Goal: Task Accomplishment & Management: Manage account settings

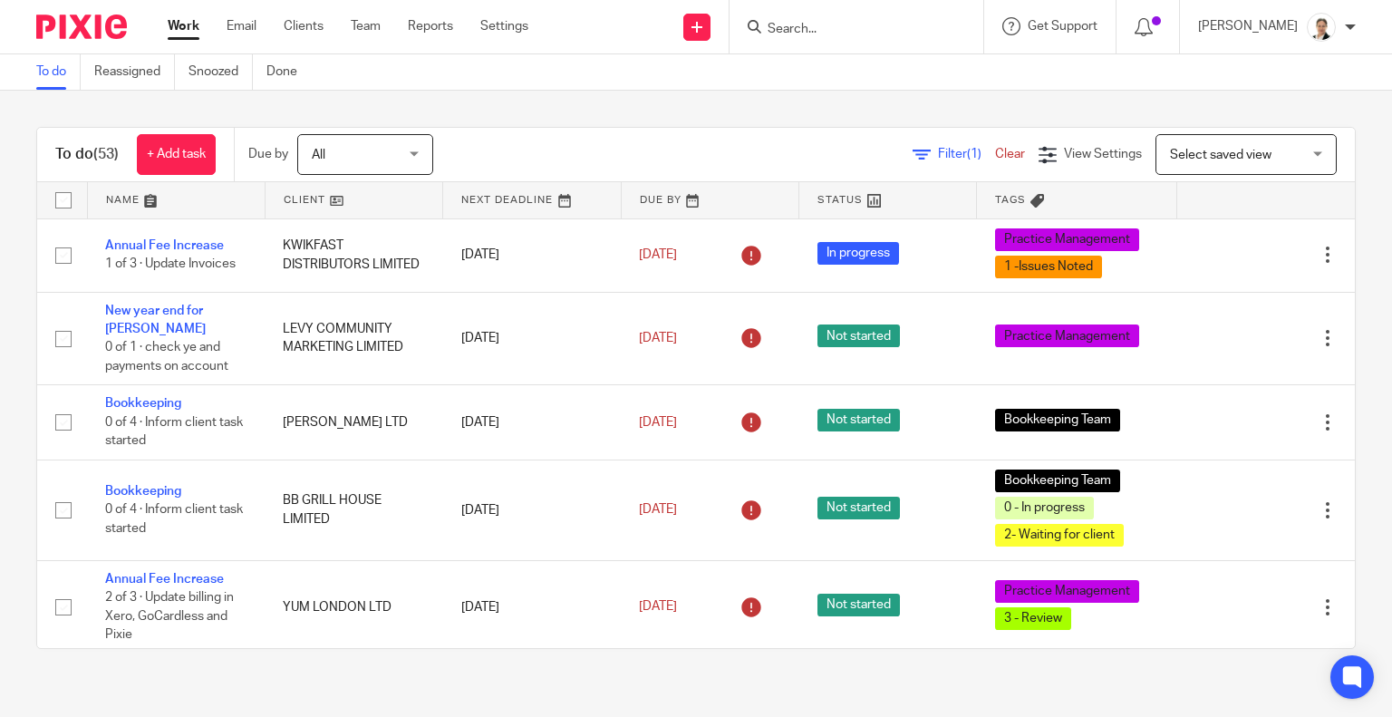
click at [879, 24] on input "Search" at bounding box center [847, 30] width 163 height 16
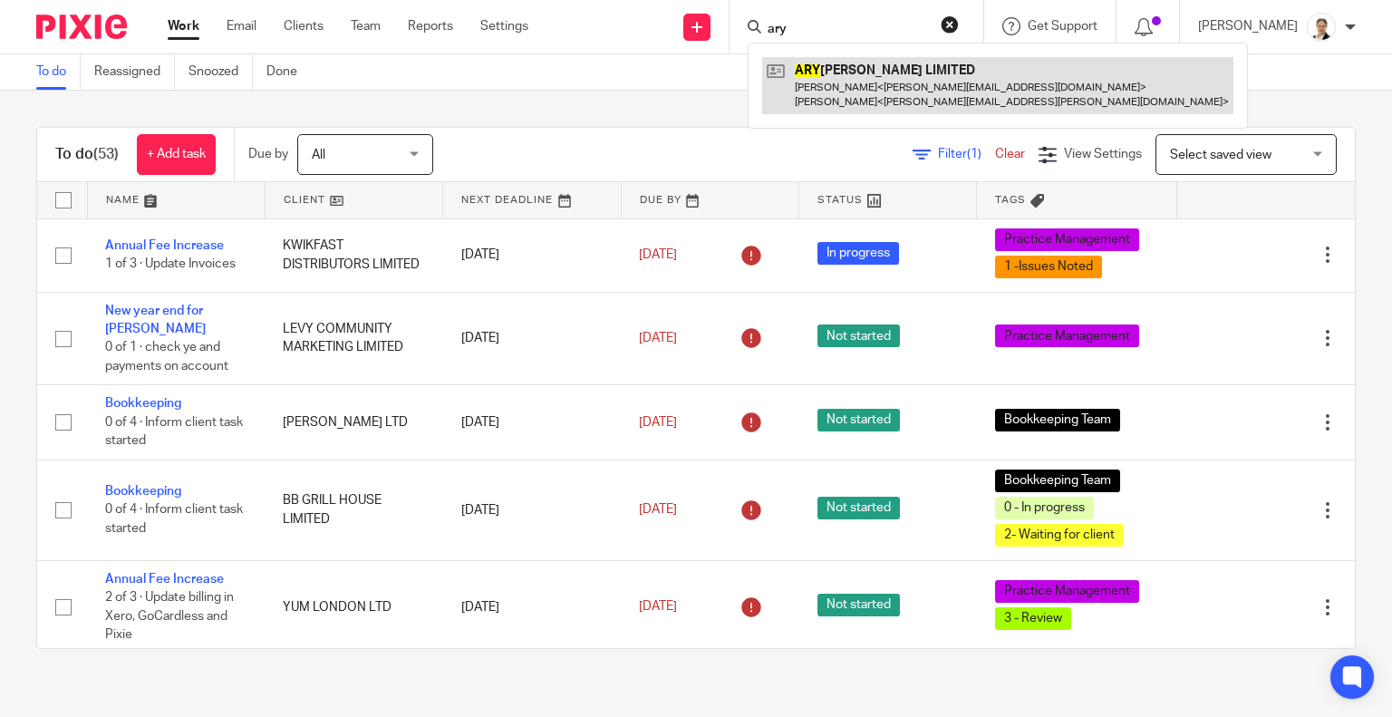
type input "ary"
click at [884, 70] on link at bounding box center [997, 85] width 471 height 56
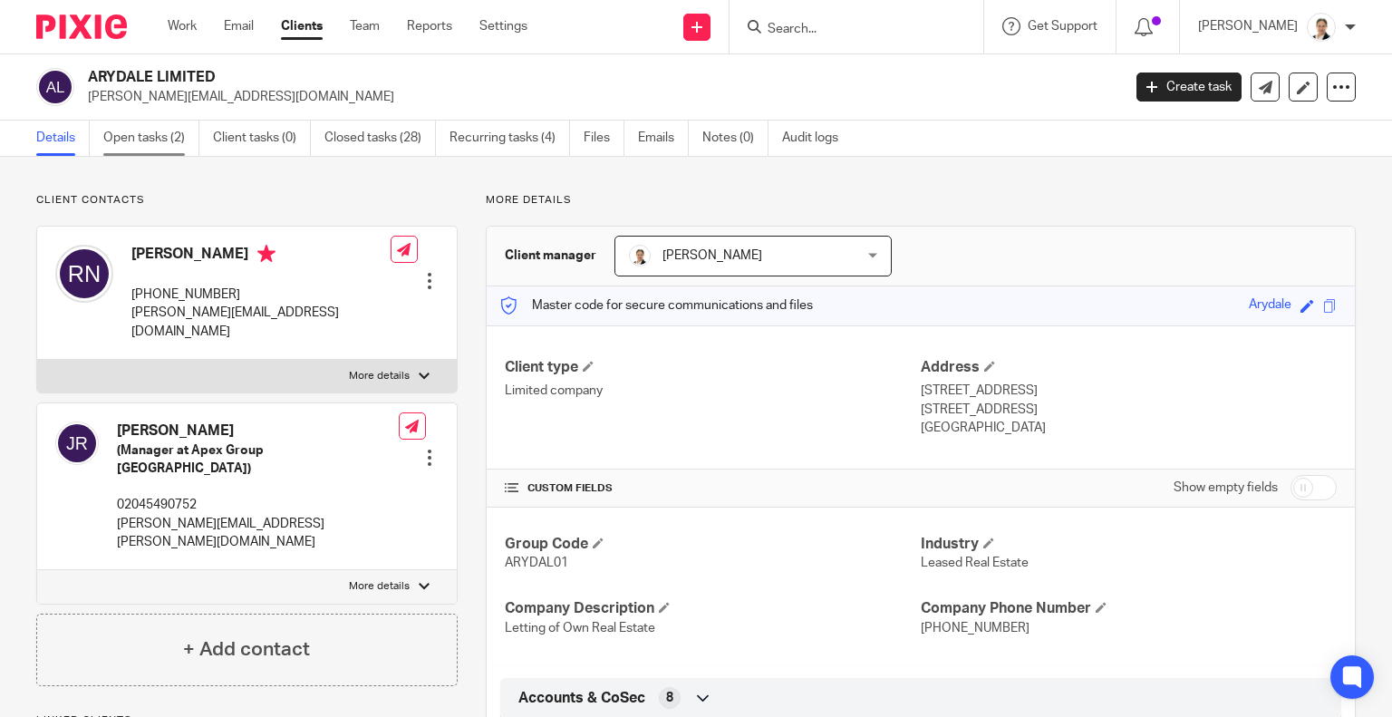
click at [131, 135] on link "Open tasks (2)" at bounding box center [151, 138] width 96 height 35
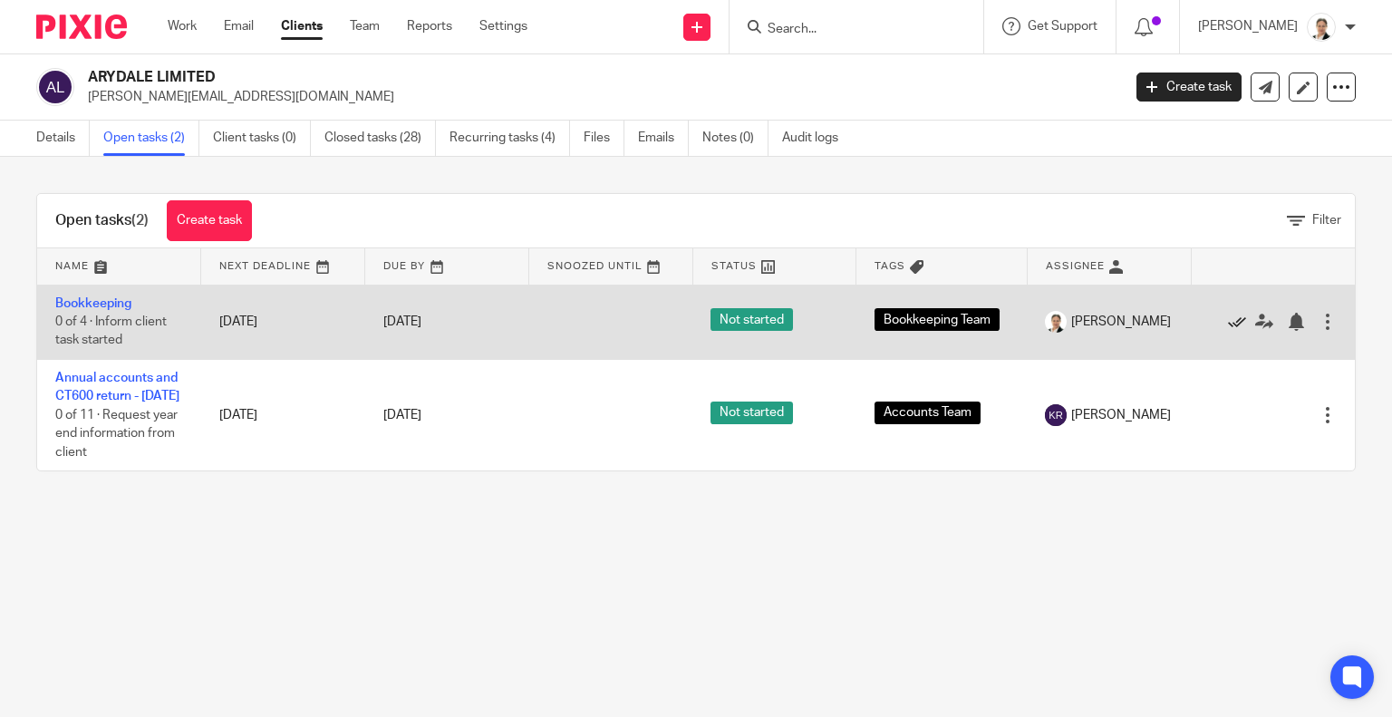
click at [1228, 322] on icon at bounding box center [1237, 322] width 18 height 18
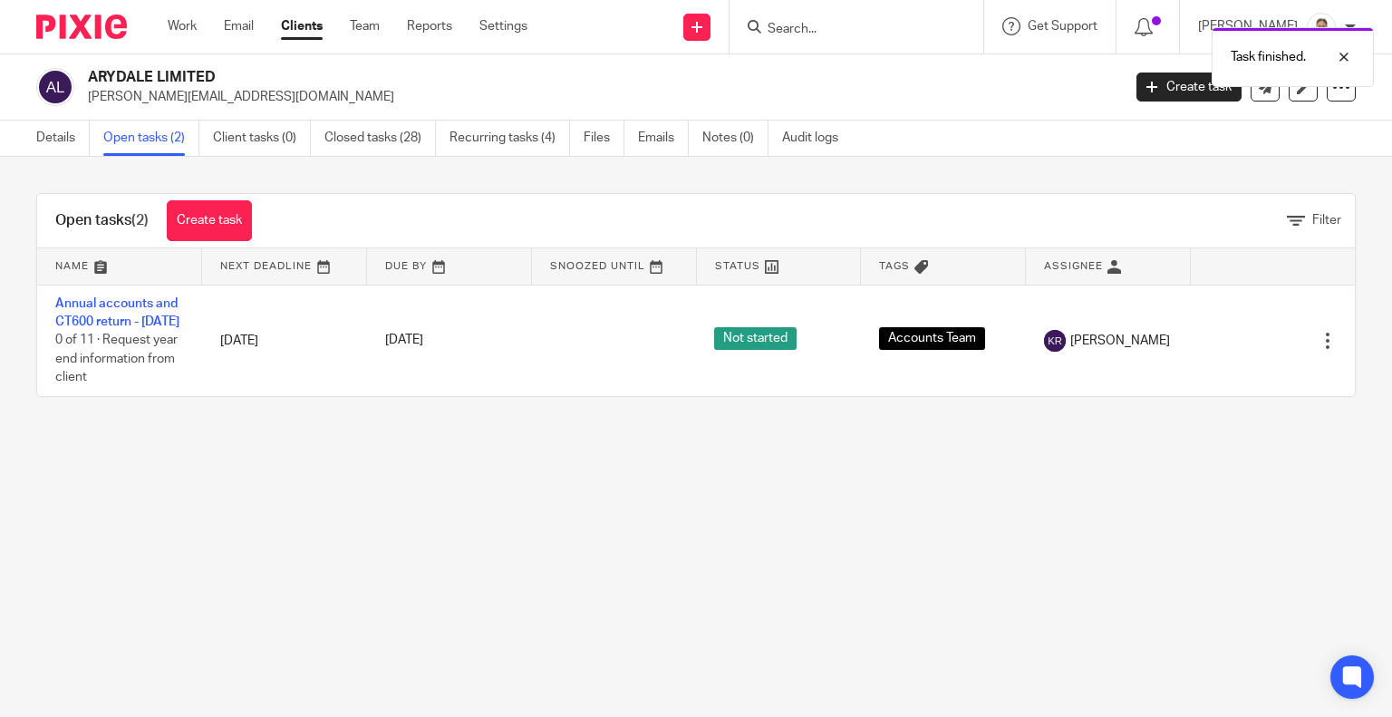
click at [935, 33] on div "Task finished." at bounding box center [1035, 52] width 678 height 69
click at [834, 18] on div "Task finished." at bounding box center [1035, 52] width 678 height 69
click at [816, 29] on div "Task finished." at bounding box center [1035, 52] width 678 height 69
click at [821, 34] on input "Search" at bounding box center [847, 30] width 163 height 16
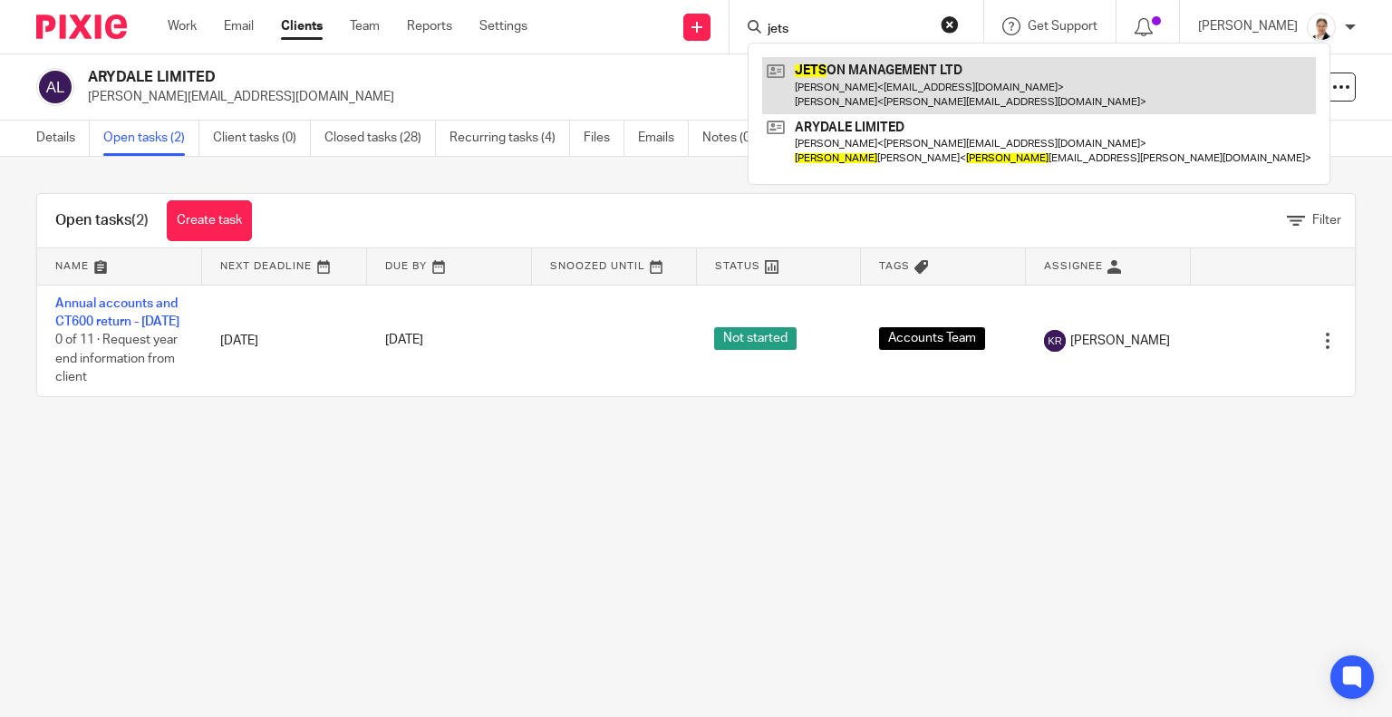
type input "jets"
click at [911, 83] on link at bounding box center [1039, 85] width 554 height 56
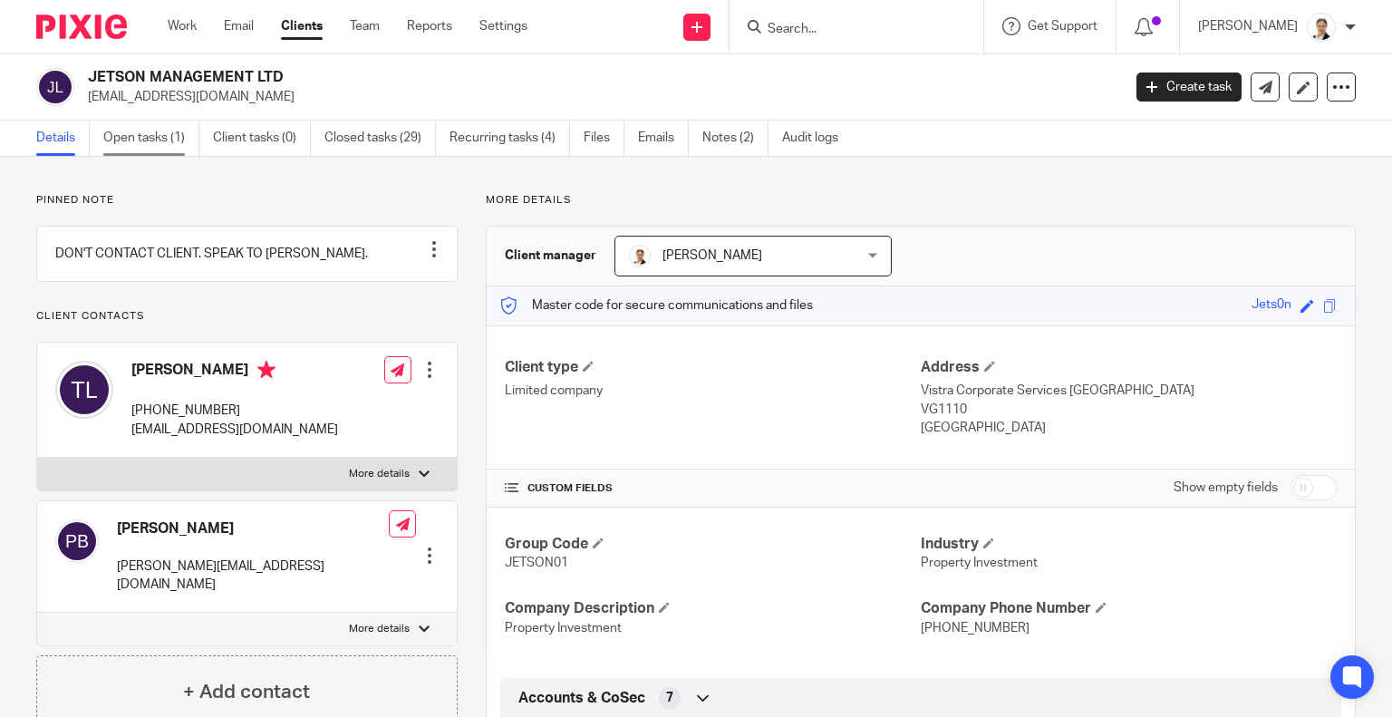
click at [132, 135] on link "Open tasks (1)" at bounding box center [151, 138] width 96 height 35
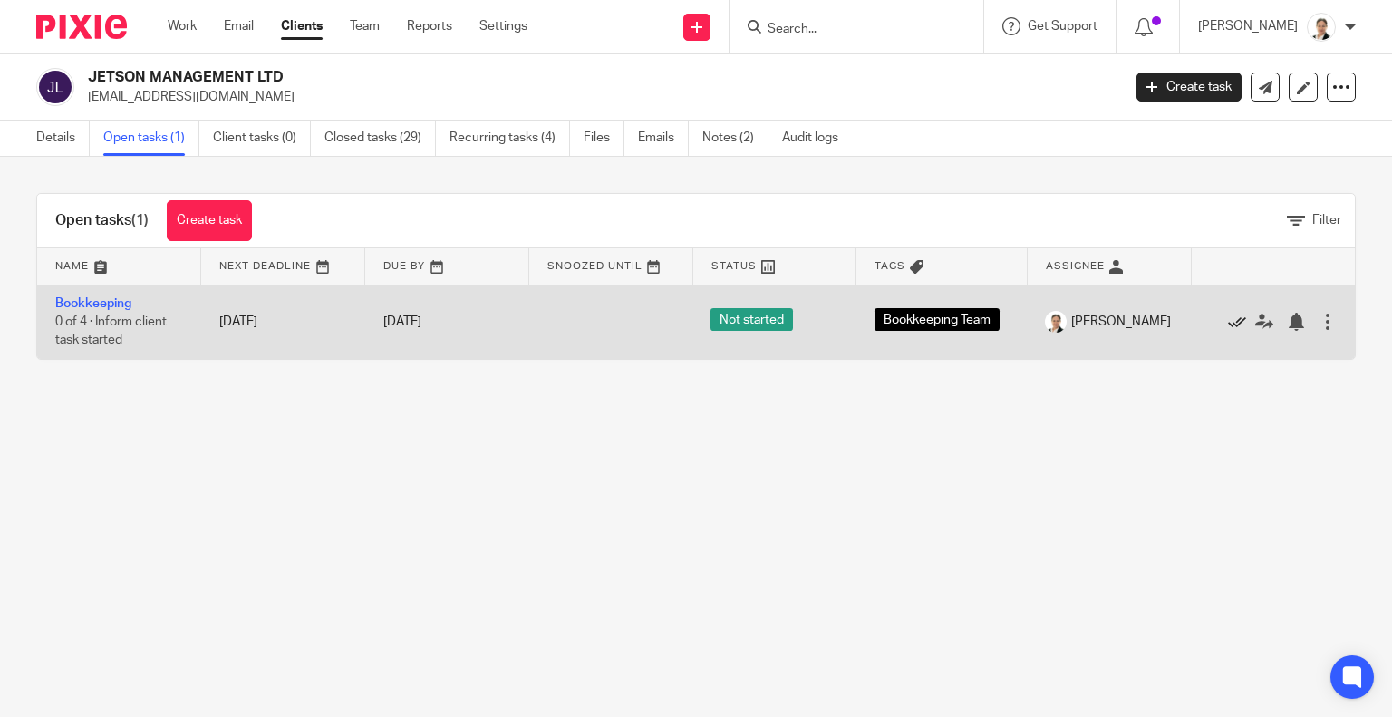
click at [1228, 324] on icon at bounding box center [1237, 322] width 18 height 18
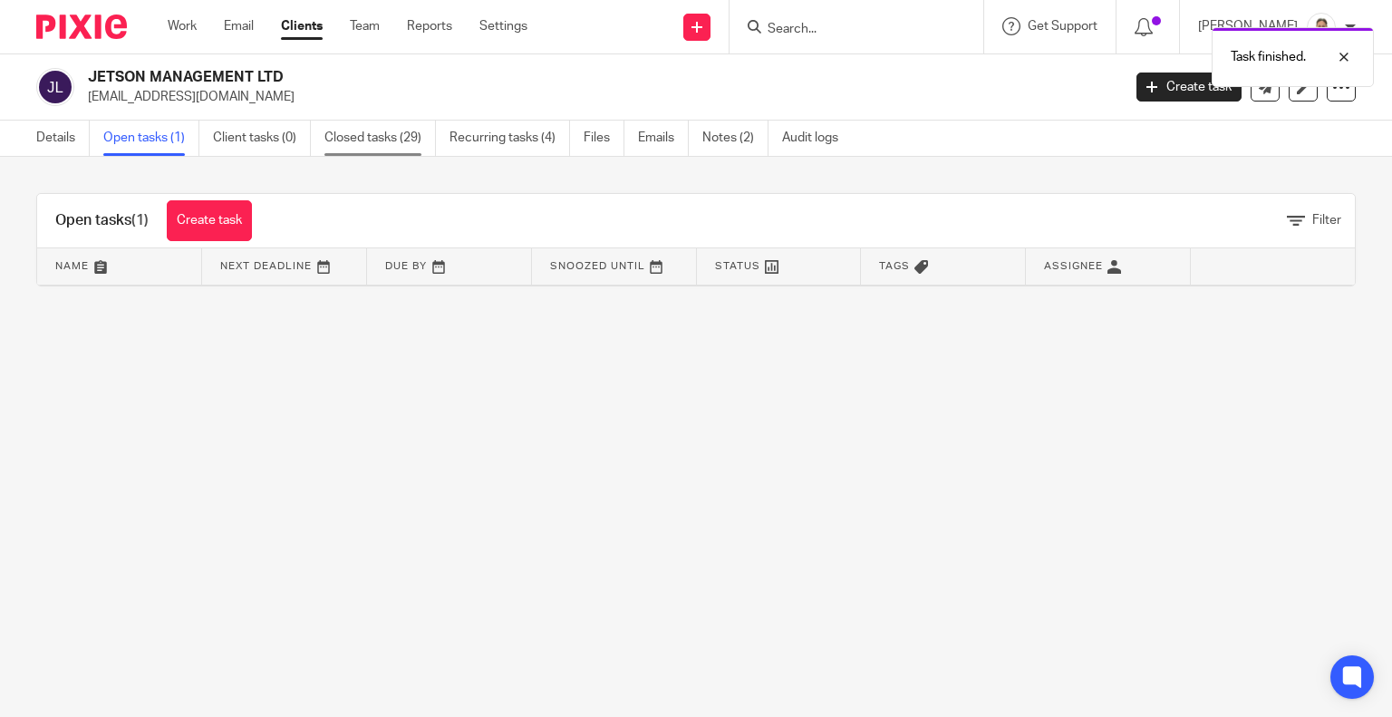
click at [395, 140] on link "Closed tasks (29)" at bounding box center [379, 138] width 111 height 35
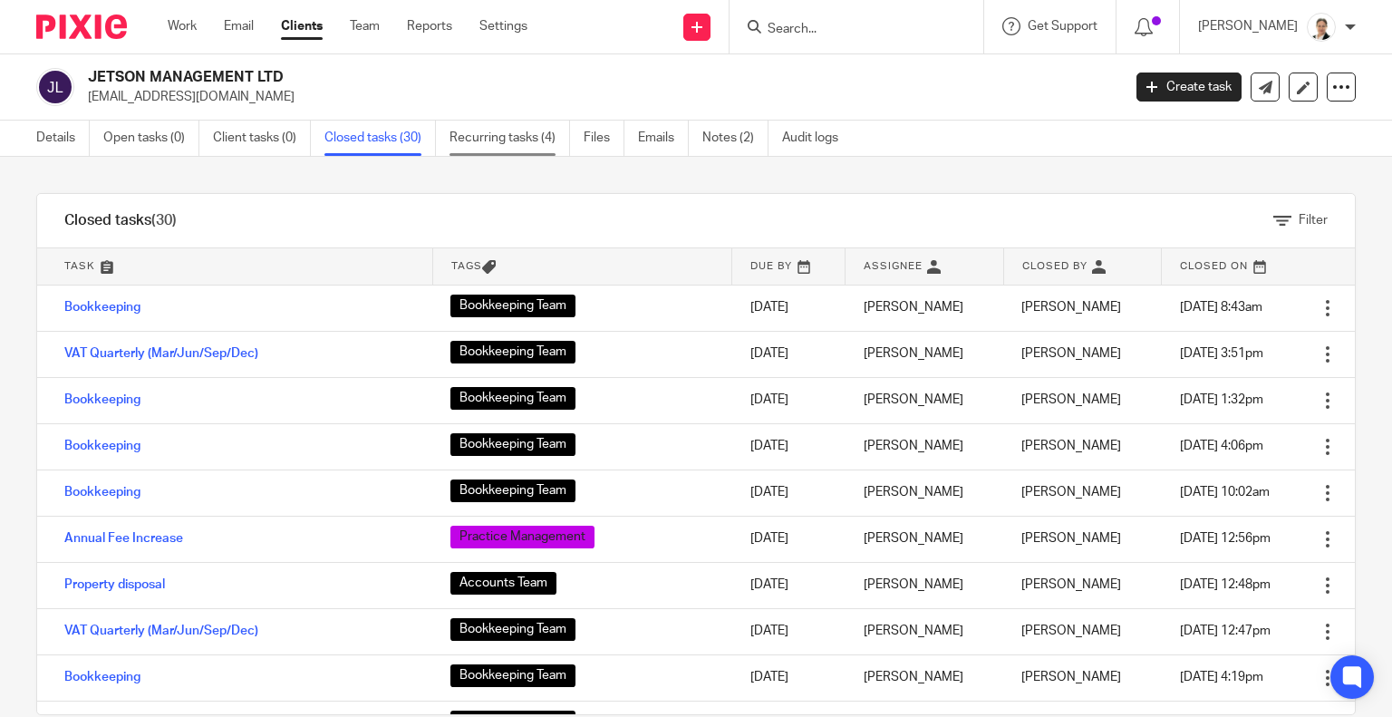
click at [497, 147] on link "Recurring tasks (4)" at bounding box center [510, 138] width 121 height 35
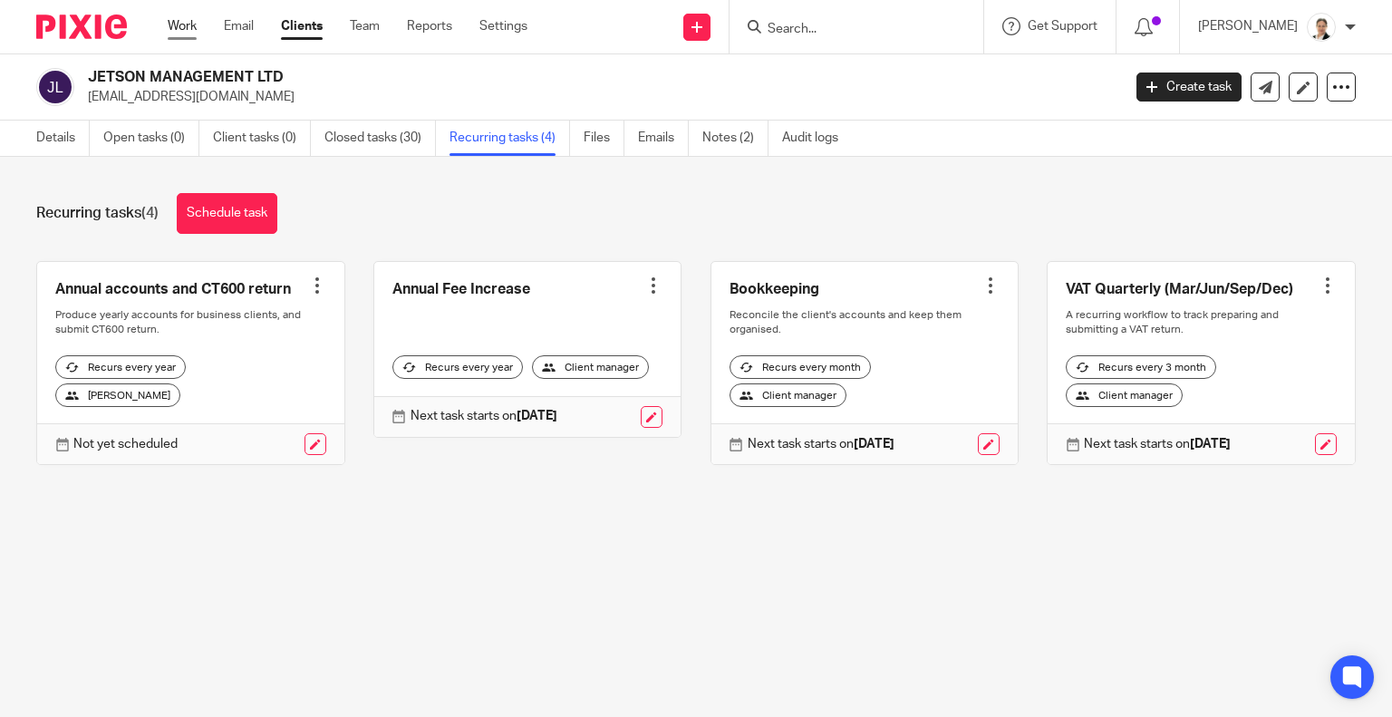
click at [178, 26] on link "Work" at bounding box center [182, 26] width 29 height 18
